Goal: Browse casually: Explore the website without a specific task or goal

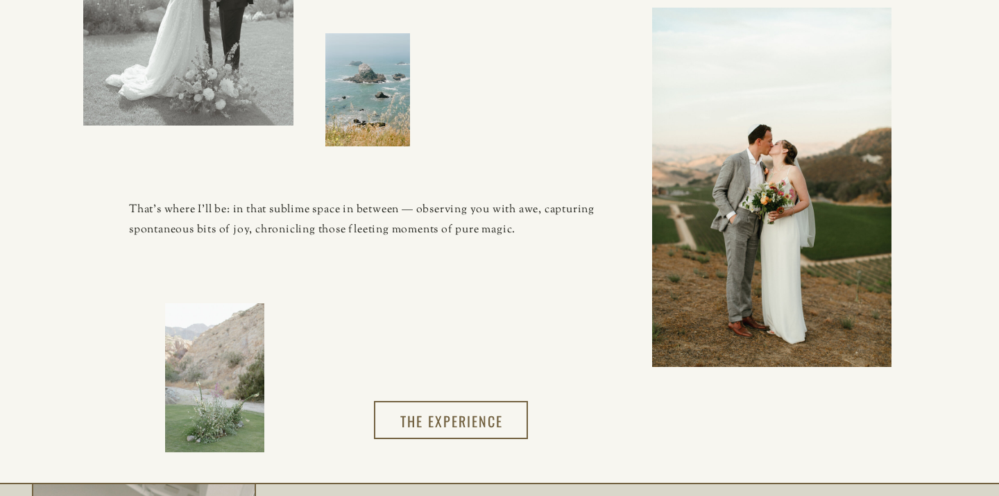
scroll to position [1344, 0]
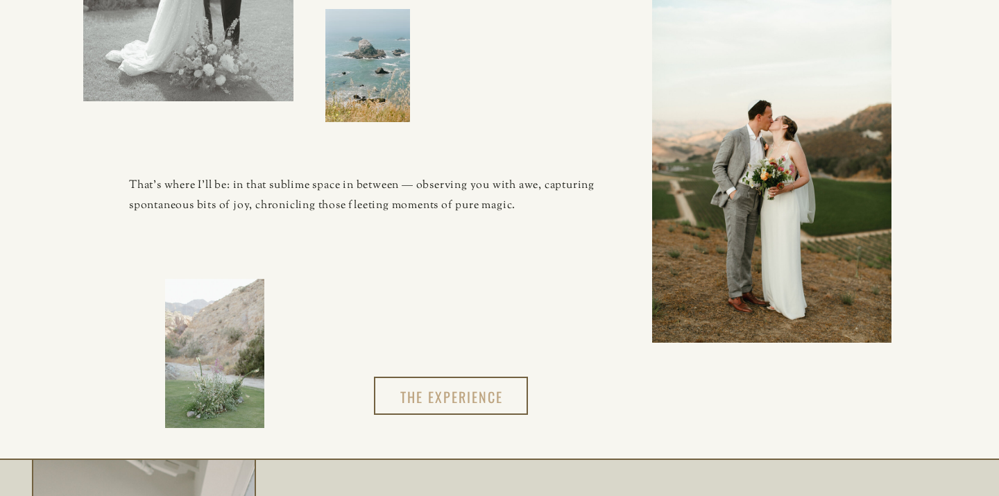
click at [438, 398] on h3 "The experience" at bounding box center [451, 395] width 117 height 23
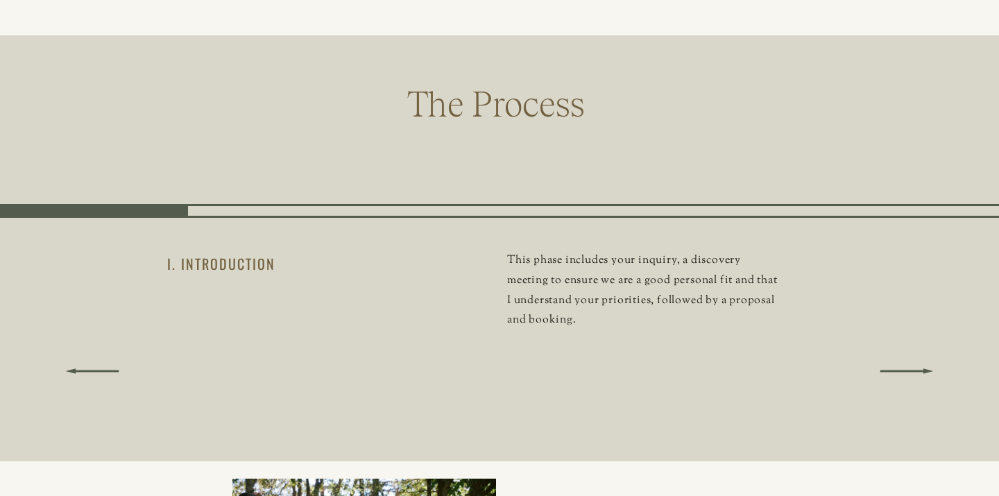
scroll to position [2177, 0]
click at [908, 368] on icon at bounding box center [907, 370] width 153 height 69
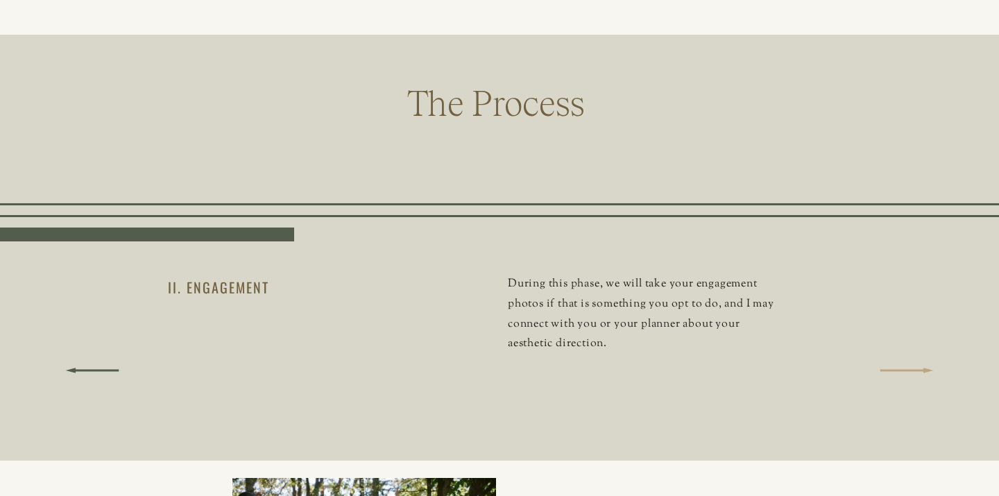
click at [908, 368] on icon at bounding box center [907, 370] width 153 height 69
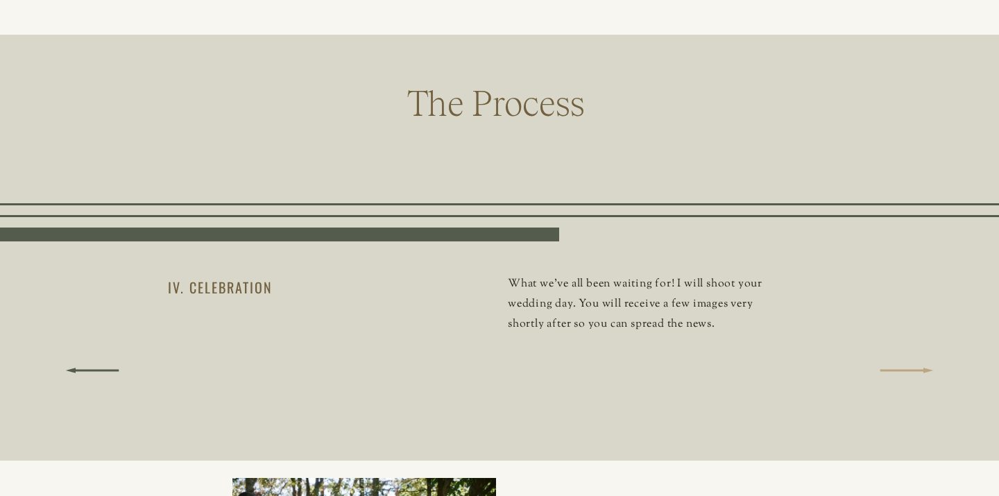
click at [908, 368] on icon at bounding box center [907, 370] width 153 height 69
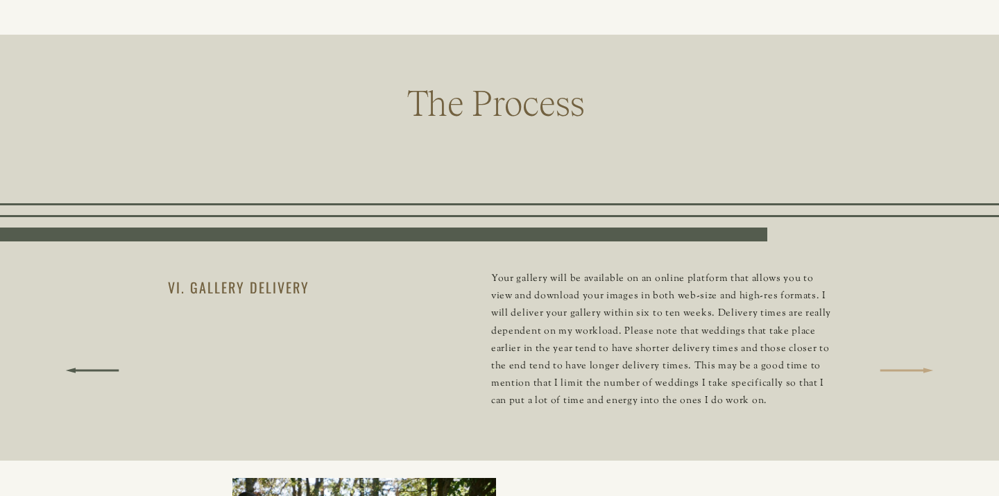
click at [908, 368] on icon at bounding box center [907, 370] width 153 height 69
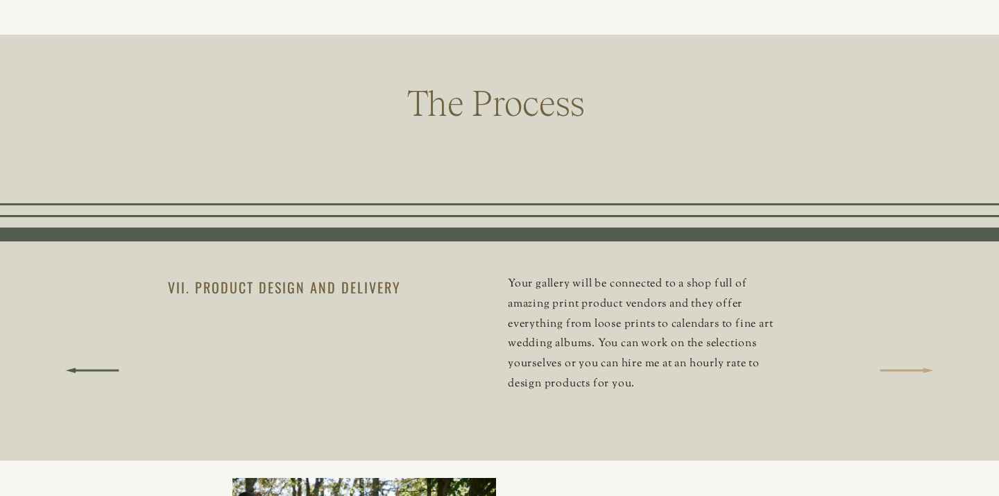
click at [908, 368] on icon at bounding box center [907, 370] width 153 height 69
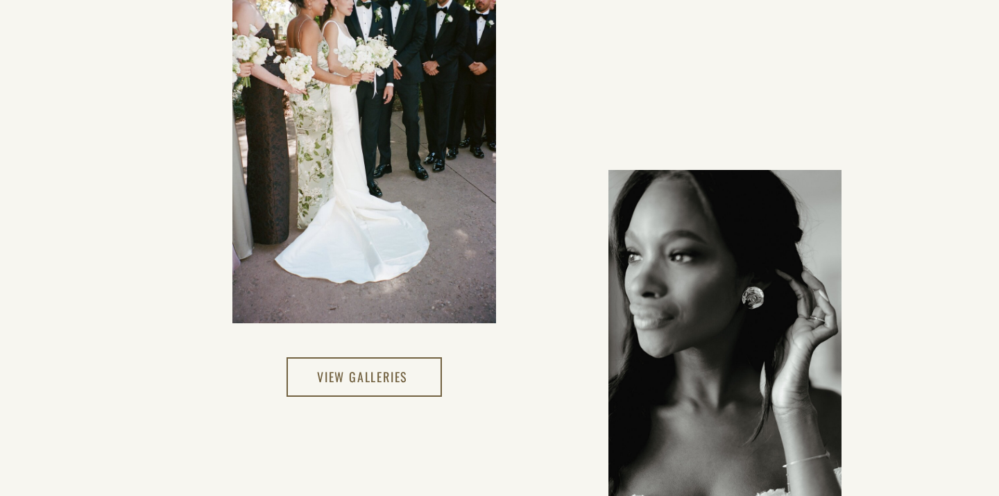
scroll to position [2721, 0]
click at [355, 361] on div at bounding box center [364, 377] width 155 height 40
click at [354, 377] on h3 "View Galleries" at bounding box center [364, 377] width 94 height 24
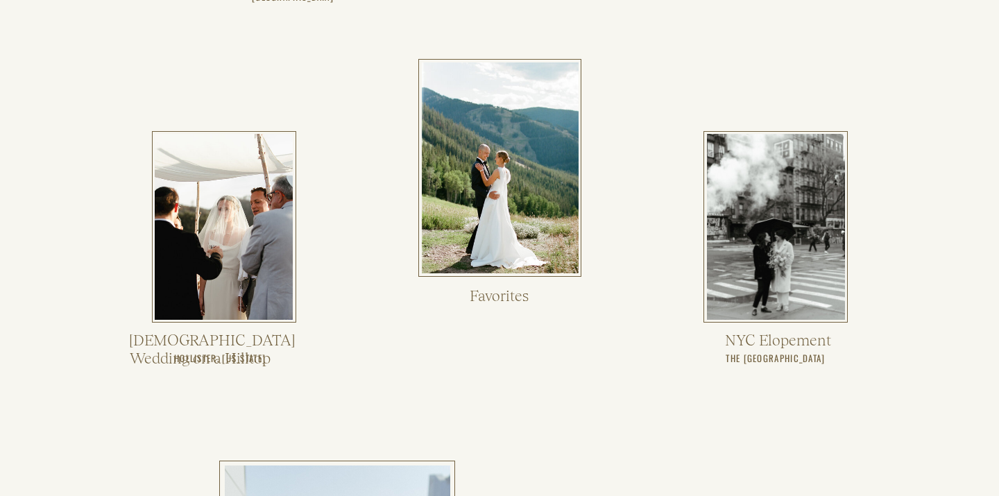
scroll to position [944, 0]
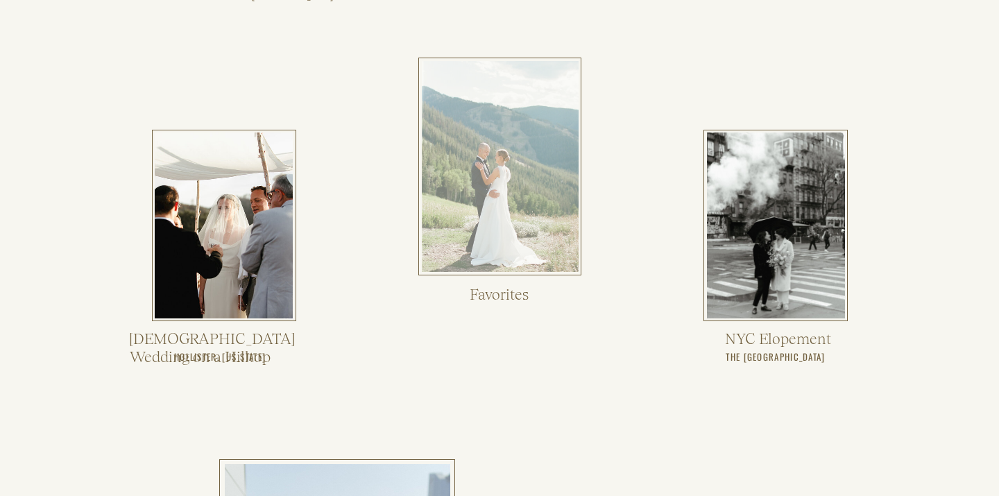
click at [475, 205] on div at bounding box center [500, 166] width 157 height 211
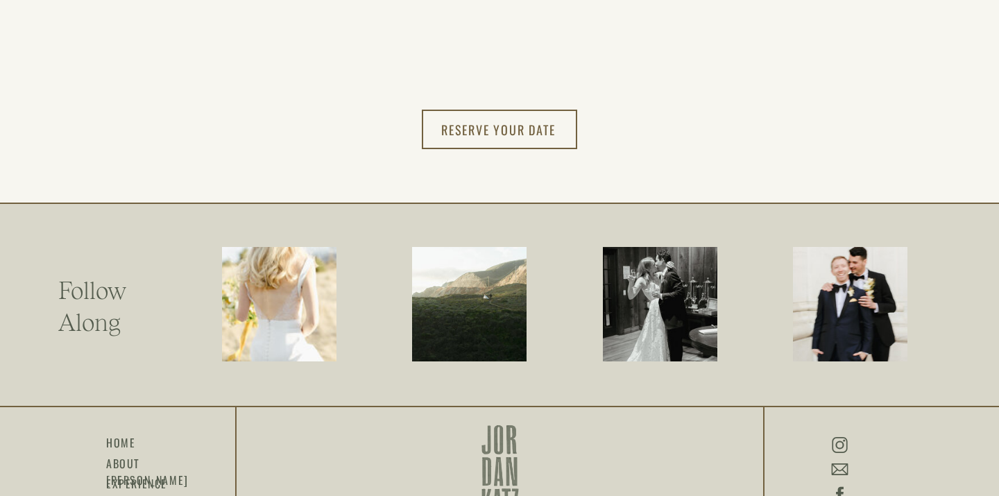
scroll to position [12400, 0]
